Goal: Contribute content: Contribute content

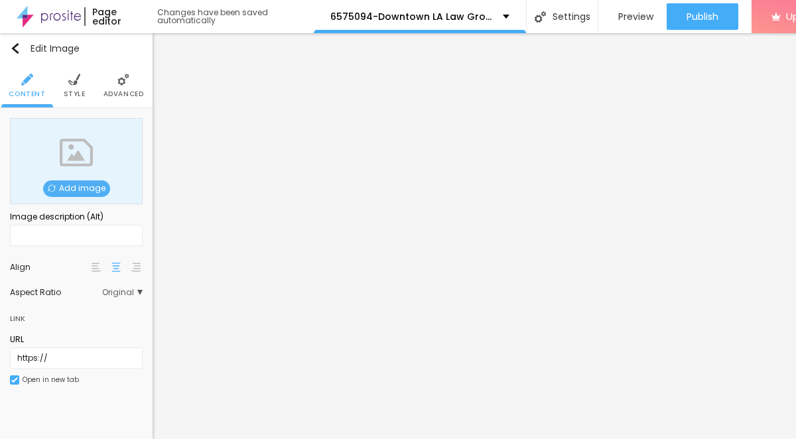
click at [105, 189] on span "Add image" at bounding box center [76, 188] width 67 height 17
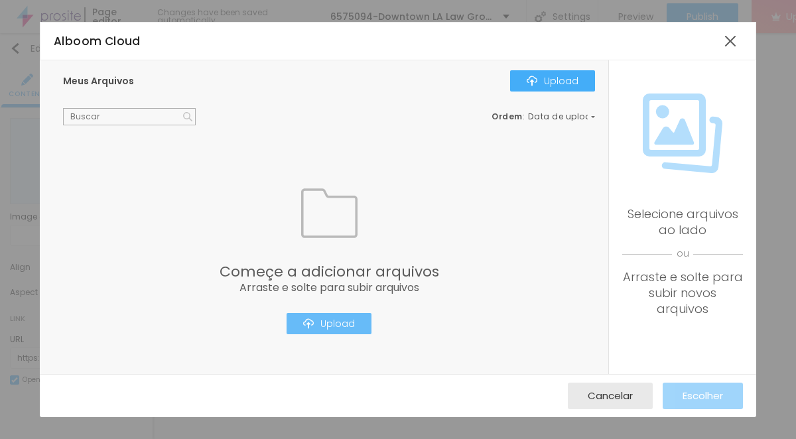
click at [335, 330] on button "Upload" at bounding box center [328, 323] width 85 height 21
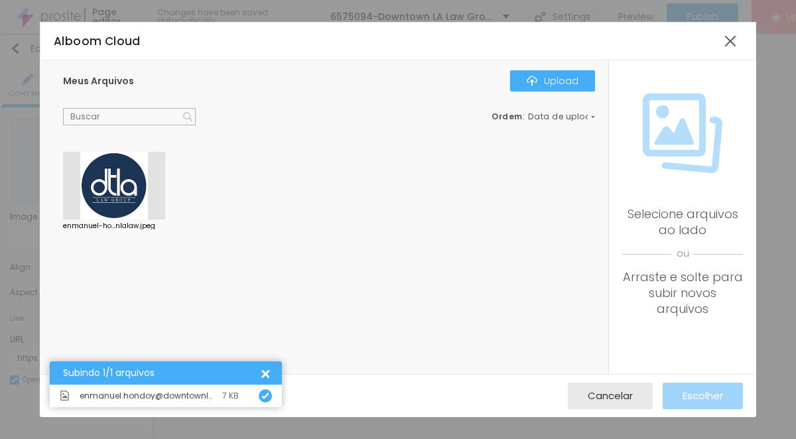
click at [107, 192] on div at bounding box center [114, 186] width 102 height 68
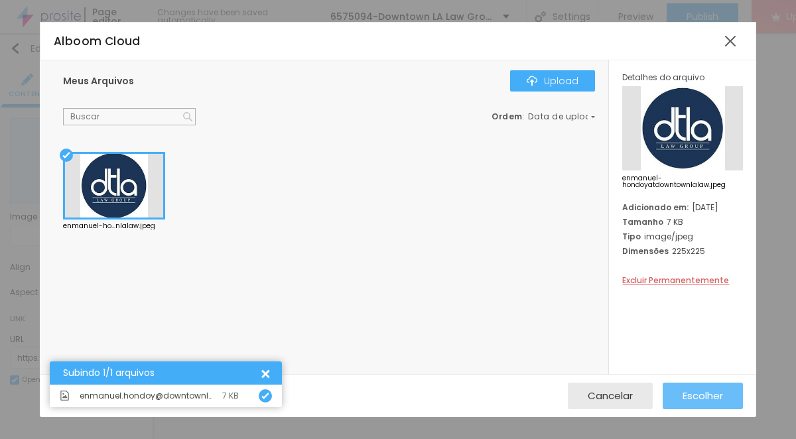
click at [724, 401] on button "Escolher" at bounding box center [702, 396] width 80 height 27
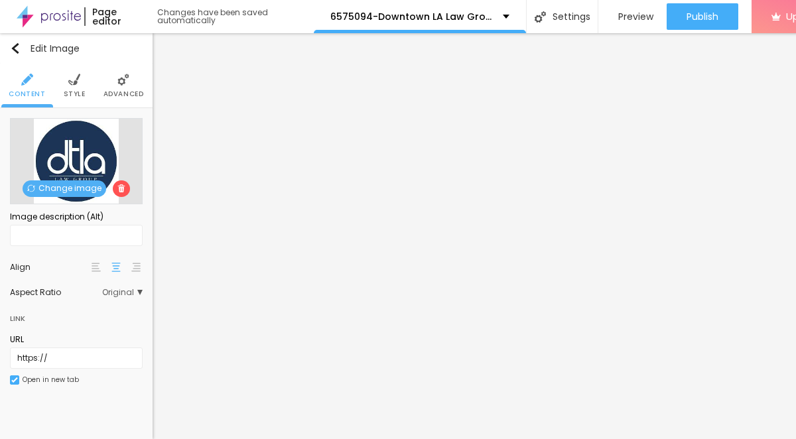
click at [76, 81] on img at bounding box center [74, 80] width 12 height 12
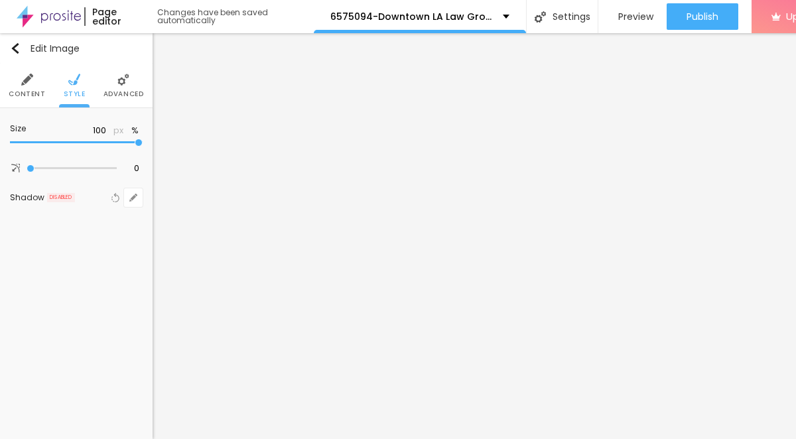
type input "85"
type input "45"
type input "40"
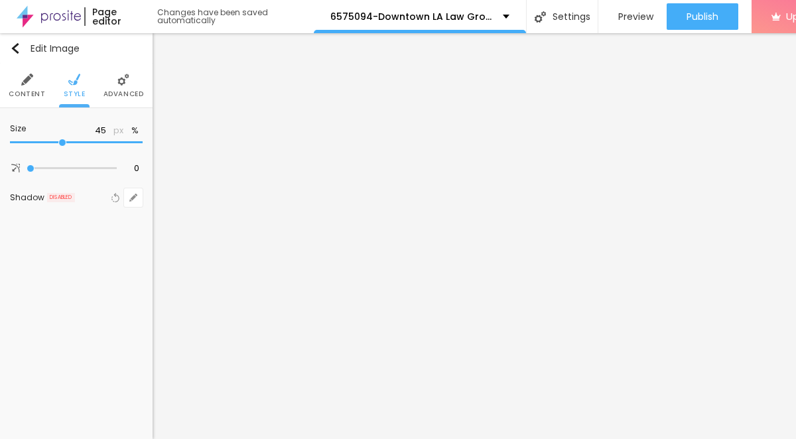
type input "40"
type input "35"
type input "25"
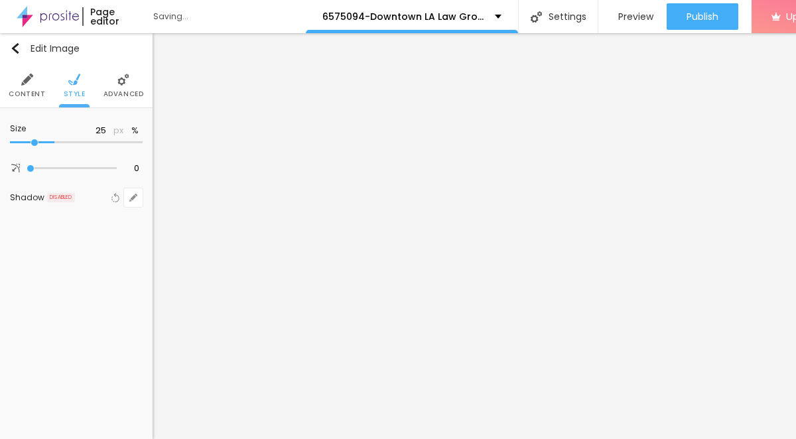
type input "10"
drag, startPoint x: 138, startPoint y: 144, endPoint x: -34, endPoint y: 149, distance: 171.8
type input "10"
click at [10, 146] on input "range" at bounding box center [76, 142] width 133 height 7
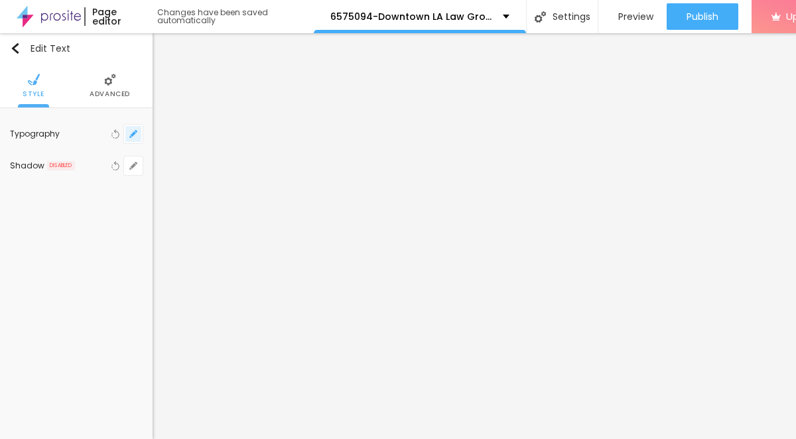
click at [136, 135] on icon "button" at bounding box center [133, 134] width 8 height 8
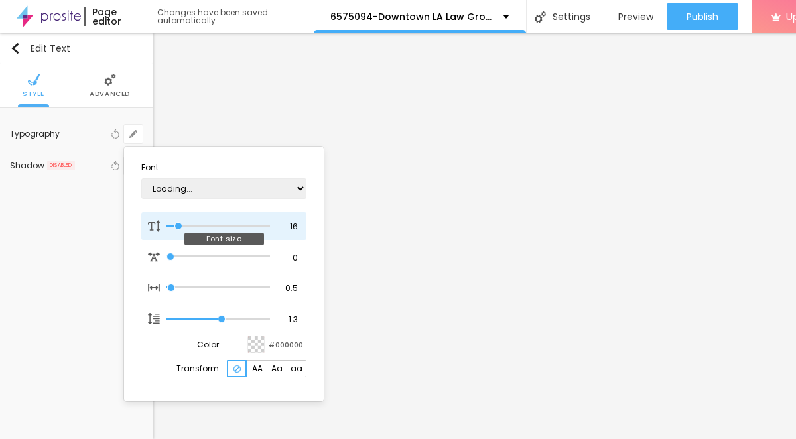
type input "1"
type input "17"
type input "1"
type input "18"
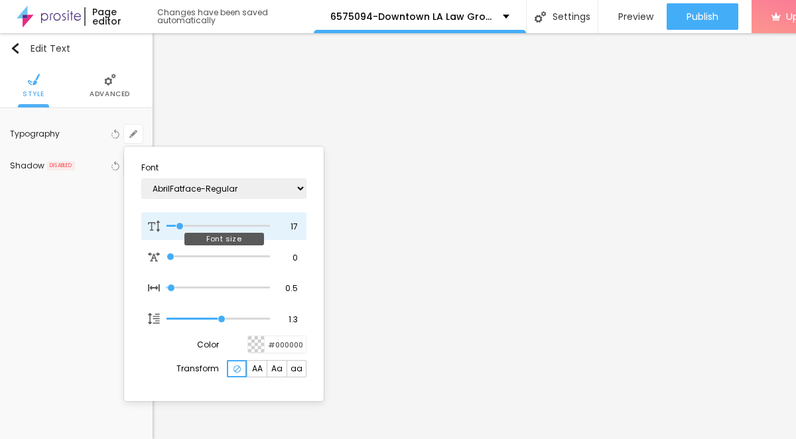
type input "18"
type input "1"
type input "19"
type input "1"
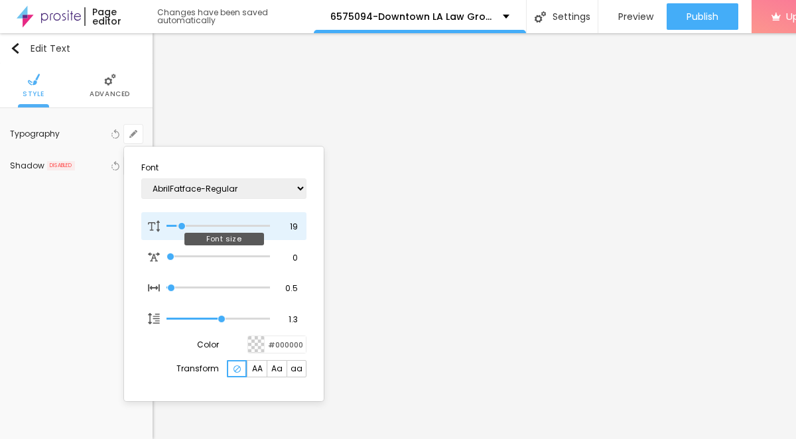
type input "20"
type input "1"
type input "21"
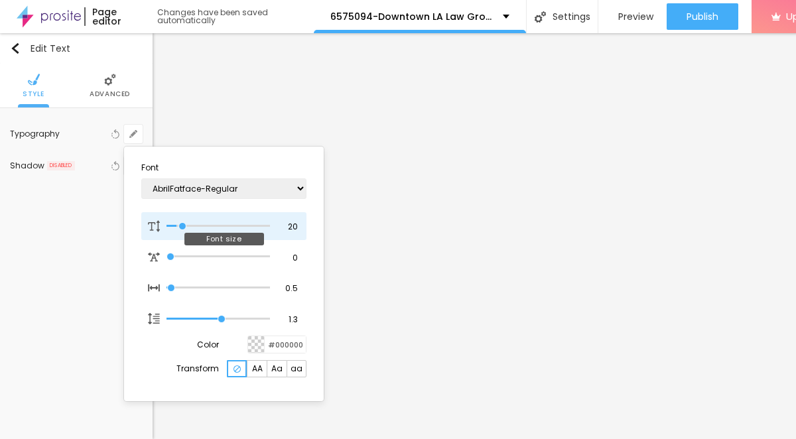
type input "1"
type input "22"
type input "1"
type input "23"
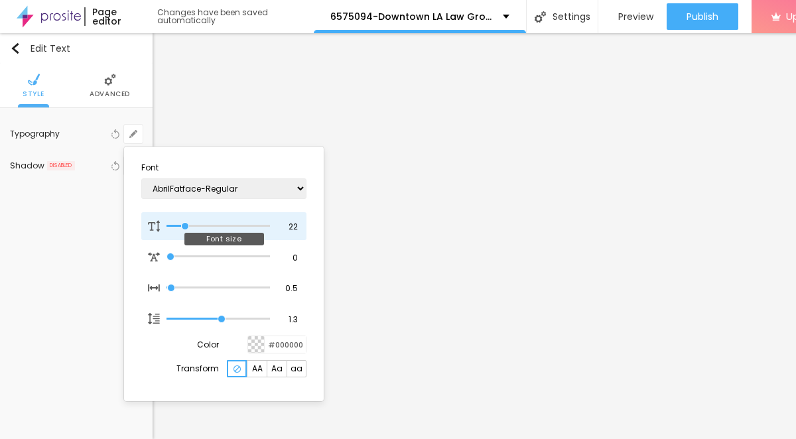
type input "23"
type input "1"
type input "24"
type input "1"
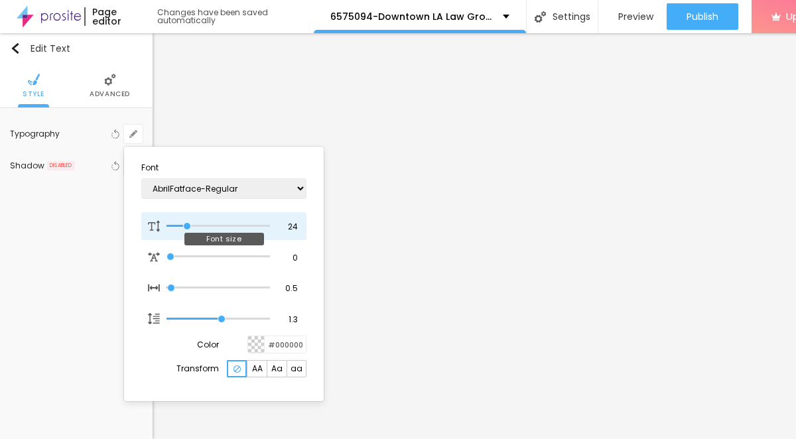
type input "25"
type input "1"
type input "26"
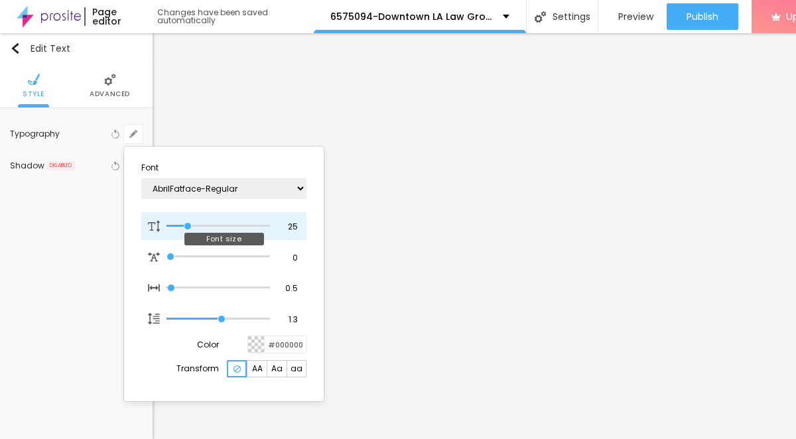
type input "1"
type input "27"
type input "1"
type input "26"
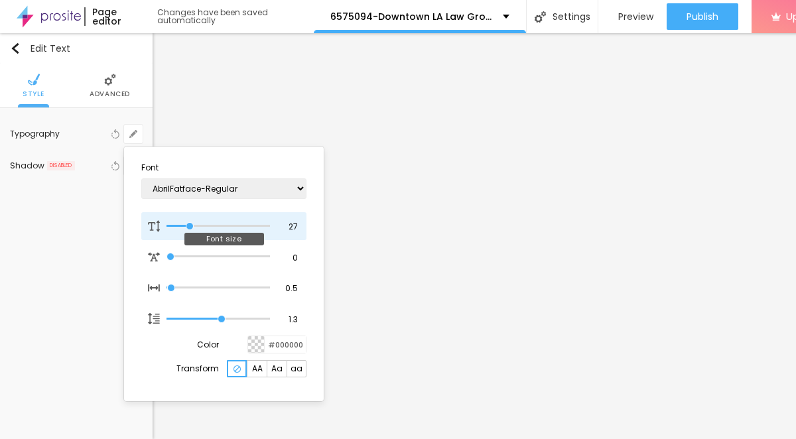
type input "26"
type input "1"
type input "25"
type input "1"
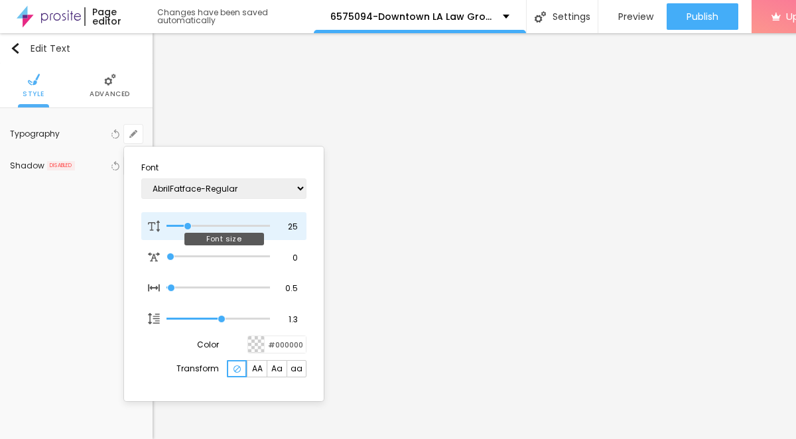
drag, startPoint x: 180, startPoint y: 226, endPoint x: 188, endPoint y: 227, distance: 8.7
type input "25"
click at [188, 227] on input "range" at bounding box center [217, 226] width 103 height 7
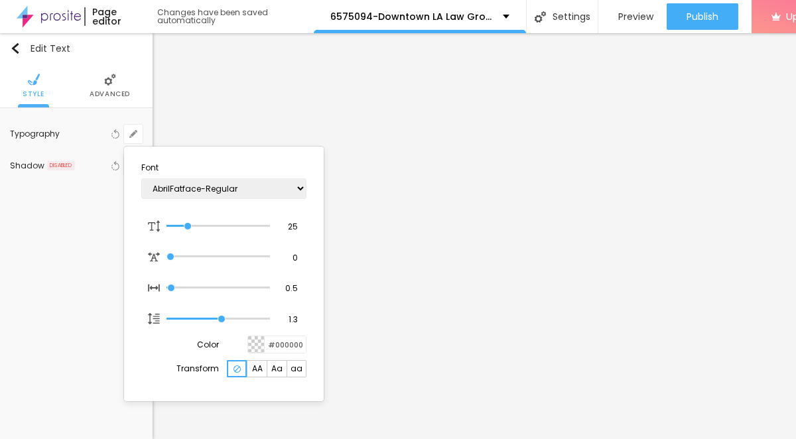
click at [441, 317] on div at bounding box center [398, 219] width 796 height 439
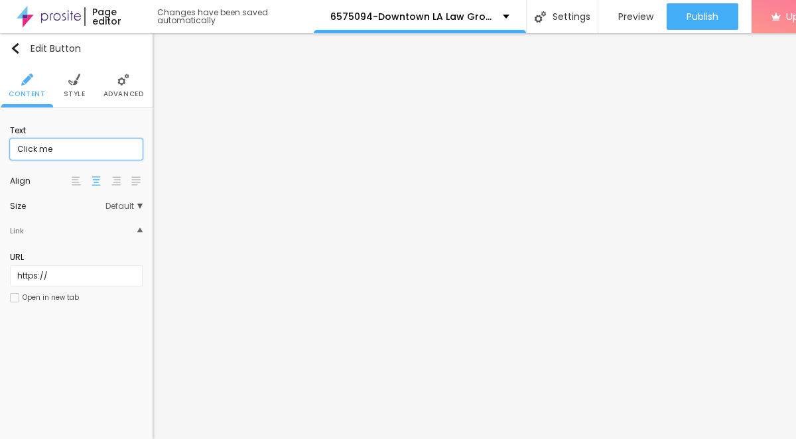
drag, startPoint x: 70, startPoint y: 146, endPoint x: 7, endPoint y: 143, distance: 63.1
click at [7, 143] on div "Text Click me Align Size Default Small Default Big Link URL https:// Open in ne…" at bounding box center [76, 218] width 152 height 220
paste input "→ VIEW DOCUMENT HERE"
type input "→ VIEW DOCUMENT HERE"
click at [77, 87] on li "Style" at bounding box center [75, 86] width 22 height 44
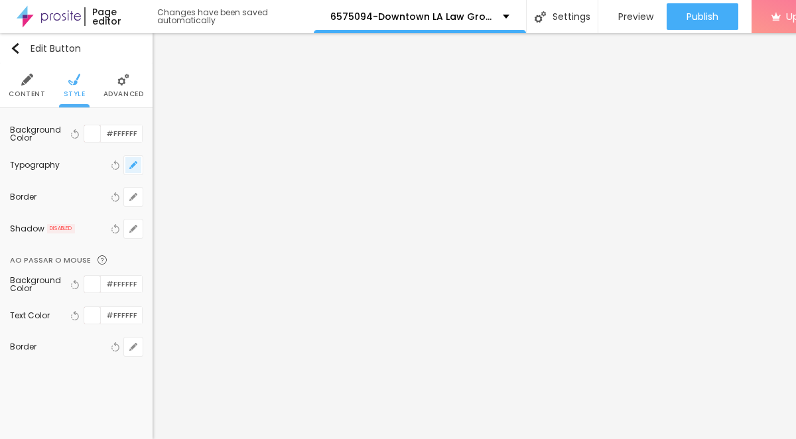
click at [131, 164] on icon "button" at bounding box center [133, 165] width 8 height 8
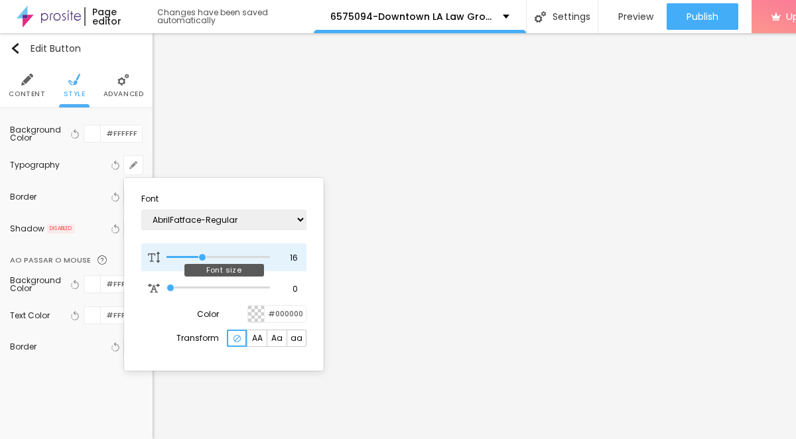
type input "17"
type input "18"
type input "19"
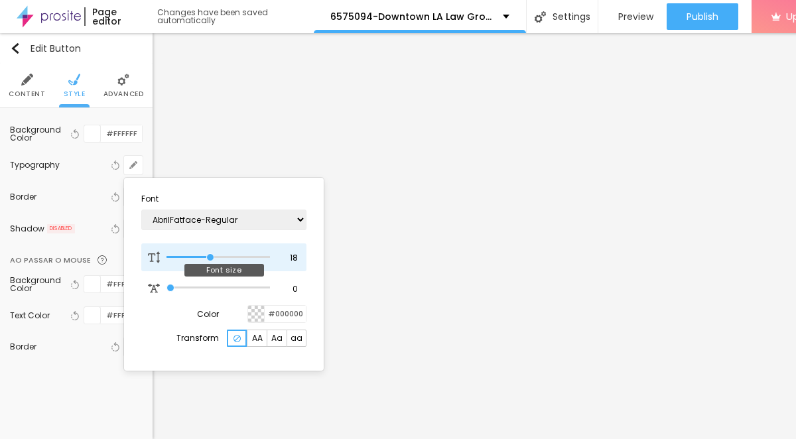
type input "19"
type input "20"
type input "21"
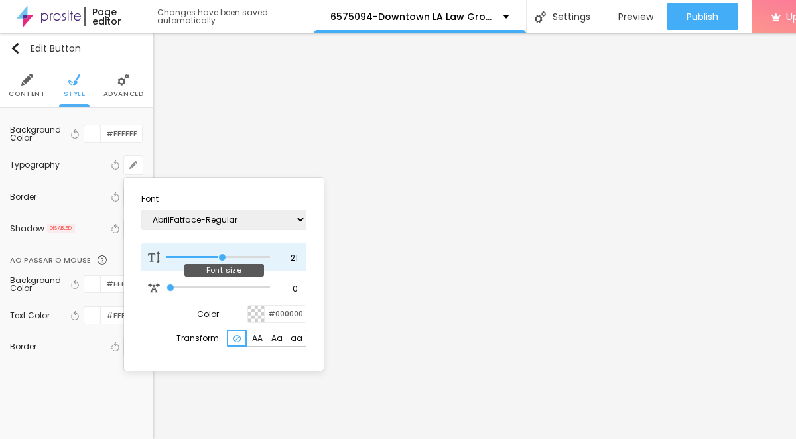
type input "22"
type input "23"
type input "22"
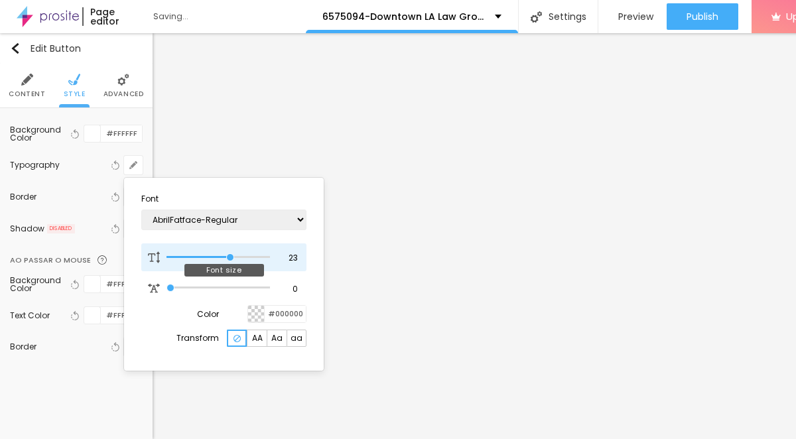
type input "22"
drag, startPoint x: 200, startPoint y: 259, endPoint x: 225, endPoint y: 259, distance: 25.2
type input "22"
click at [225, 259] on input "range" at bounding box center [217, 257] width 103 height 7
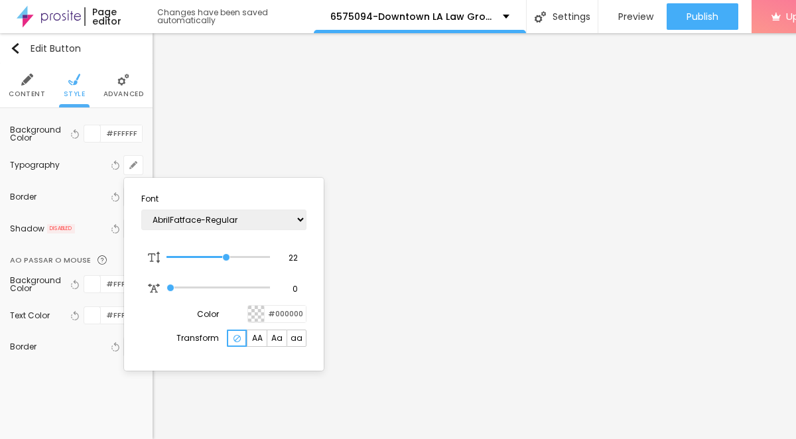
click at [491, 385] on div at bounding box center [398, 219] width 796 height 439
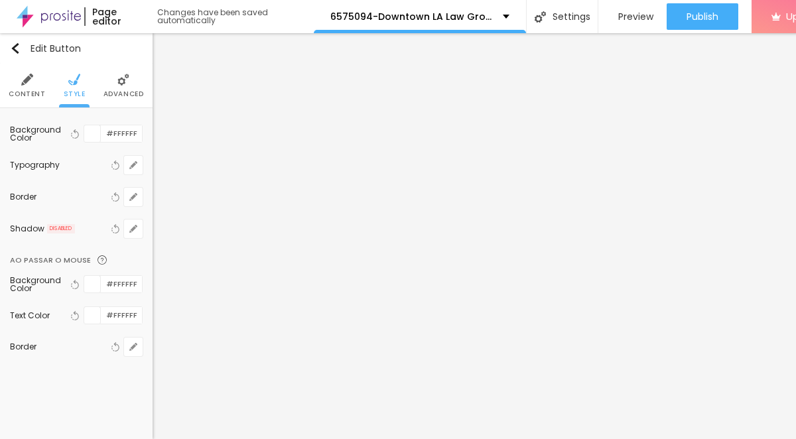
click at [37, 91] on span "Content" at bounding box center [27, 94] width 36 height 7
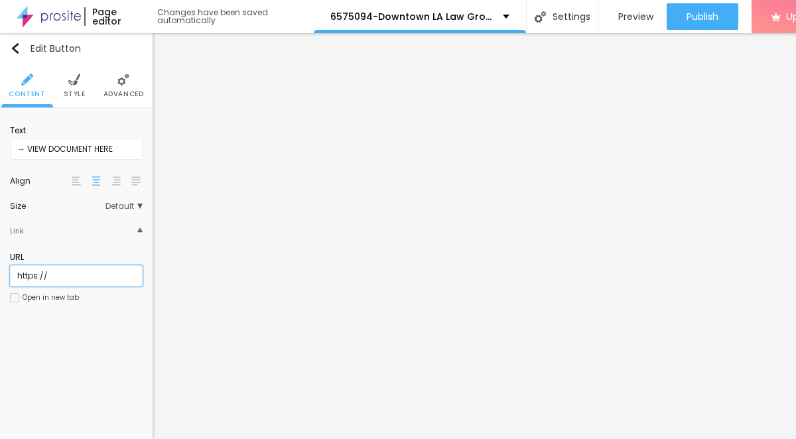
click at [107, 271] on input "https://" at bounding box center [76, 275] width 133 height 21
click at [107, 278] on input "https://" at bounding box center [76, 275] width 133 height 21
paste input "[DOMAIN_NAME]"
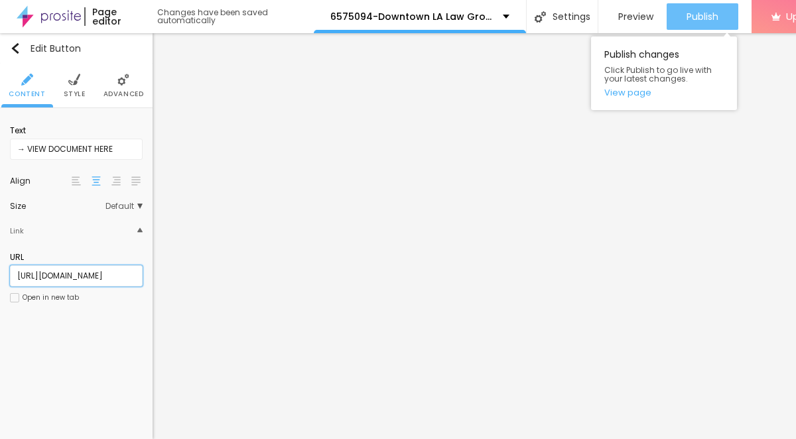
type input "[URL][DOMAIN_NAME]"
click at [693, 11] on span "Publish" at bounding box center [702, 16] width 32 height 11
